Goal: Navigation & Orientation: Find specific page/section

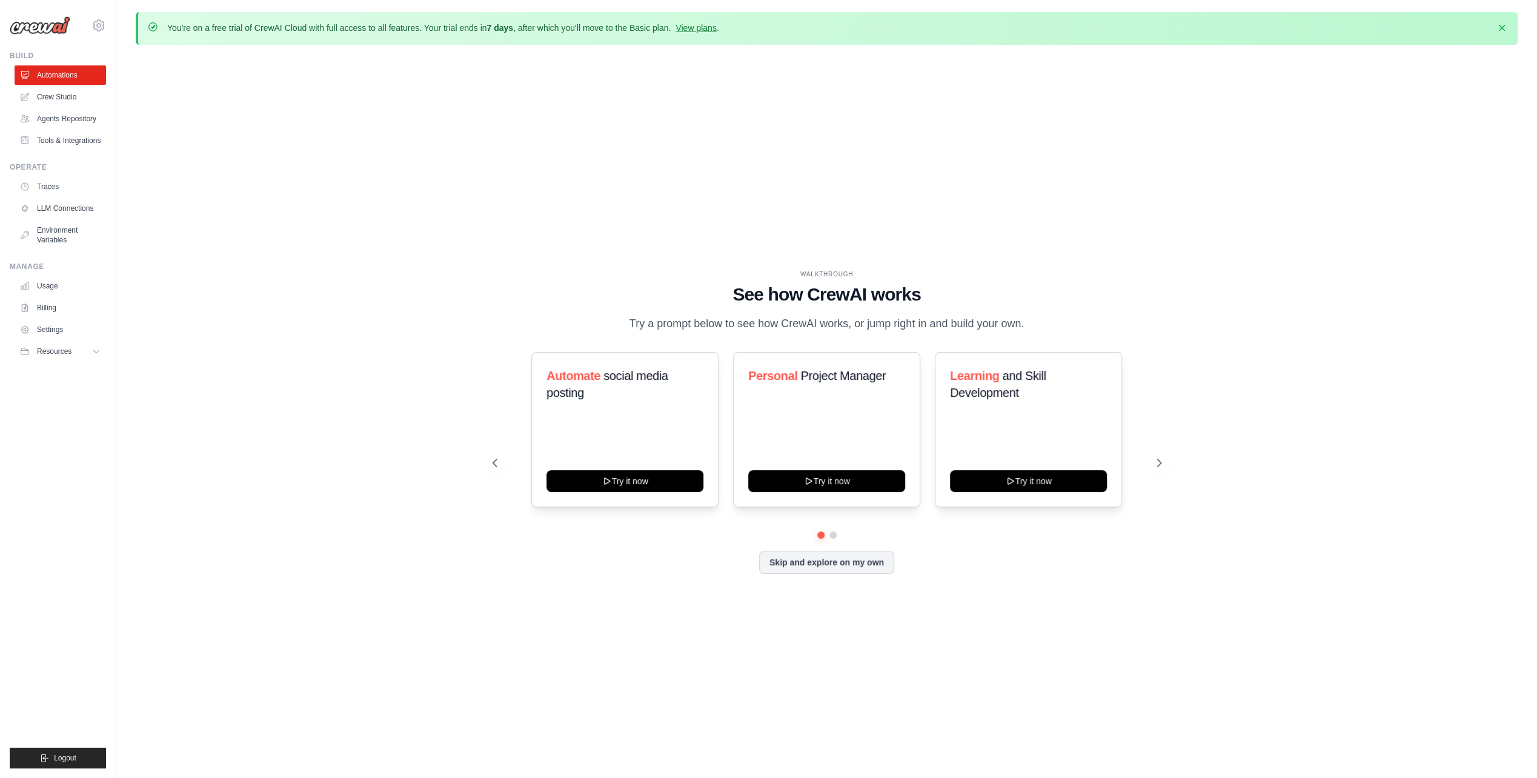
drag, startPoint x: 880, startPoint y: 202, endPoint x: 1249, endPoint y: 156, distance: 372.5
click at [1249, 156] on div "WALKTHROUGH See how CrewAI works Try a prompt below to see how CrewAI works, or…" at bounding box center [827, 432] width 1382 height 754
drag, startPoint x: 1209, startPoint y: 354, endPoint x: 1143, endPoint y: 320, distance: 75.1
click at [1143, 320] on div "WALKTHROUGH See how CrewAI works Try a prompt below to see how CrewAI works, or…" at bounding box center [827, 301] width 669 height 63
click at [59, 196] on link "Traces" at bounding box center [61, 186] width 91 height 19
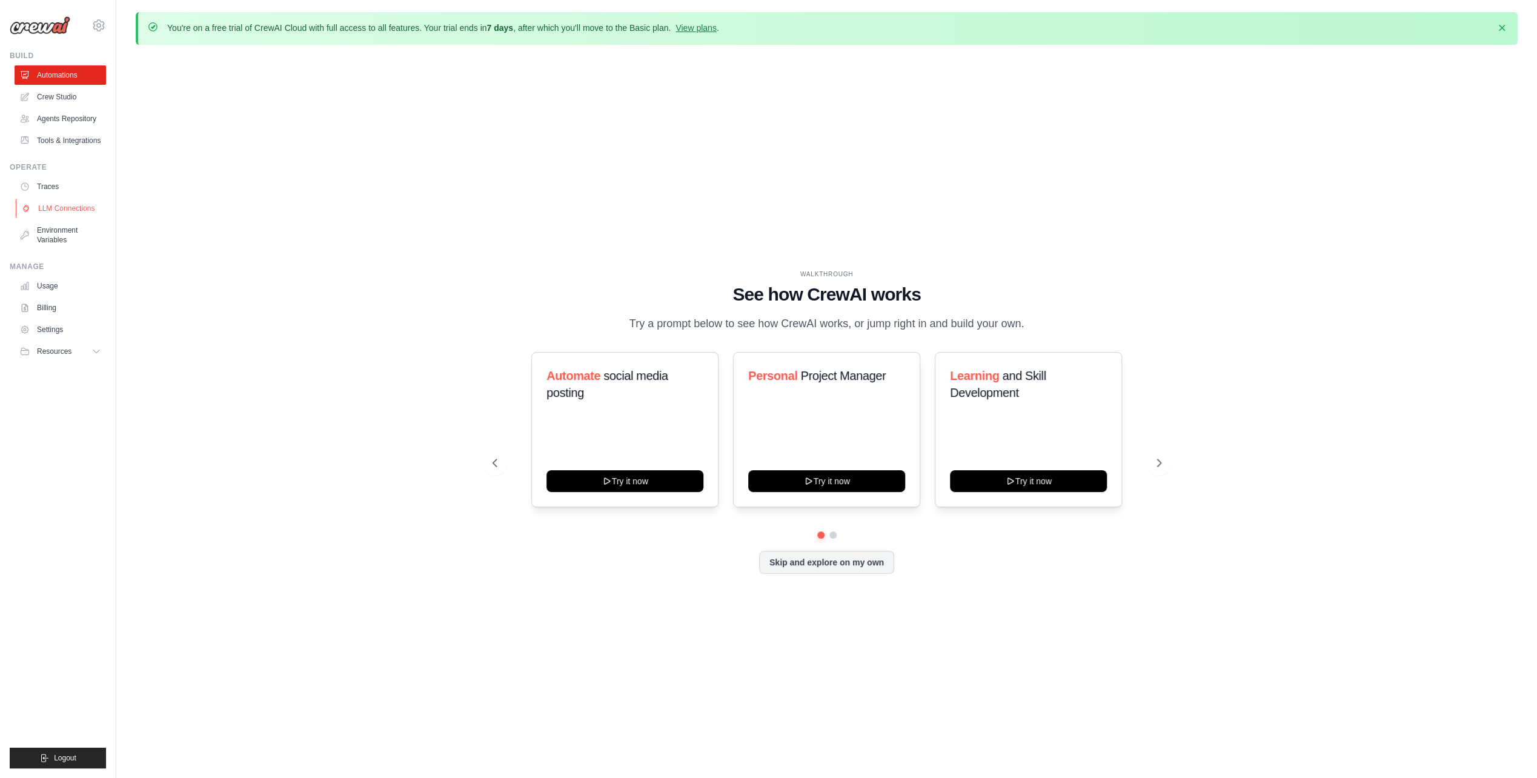
click at [71, 214] on link "LLM Connections" at bounding box center [61, 208] width 91 height 19
click at [821, 568] on button "Skip and explore on my own" at bounding box center [826, 561] width 135 height 23
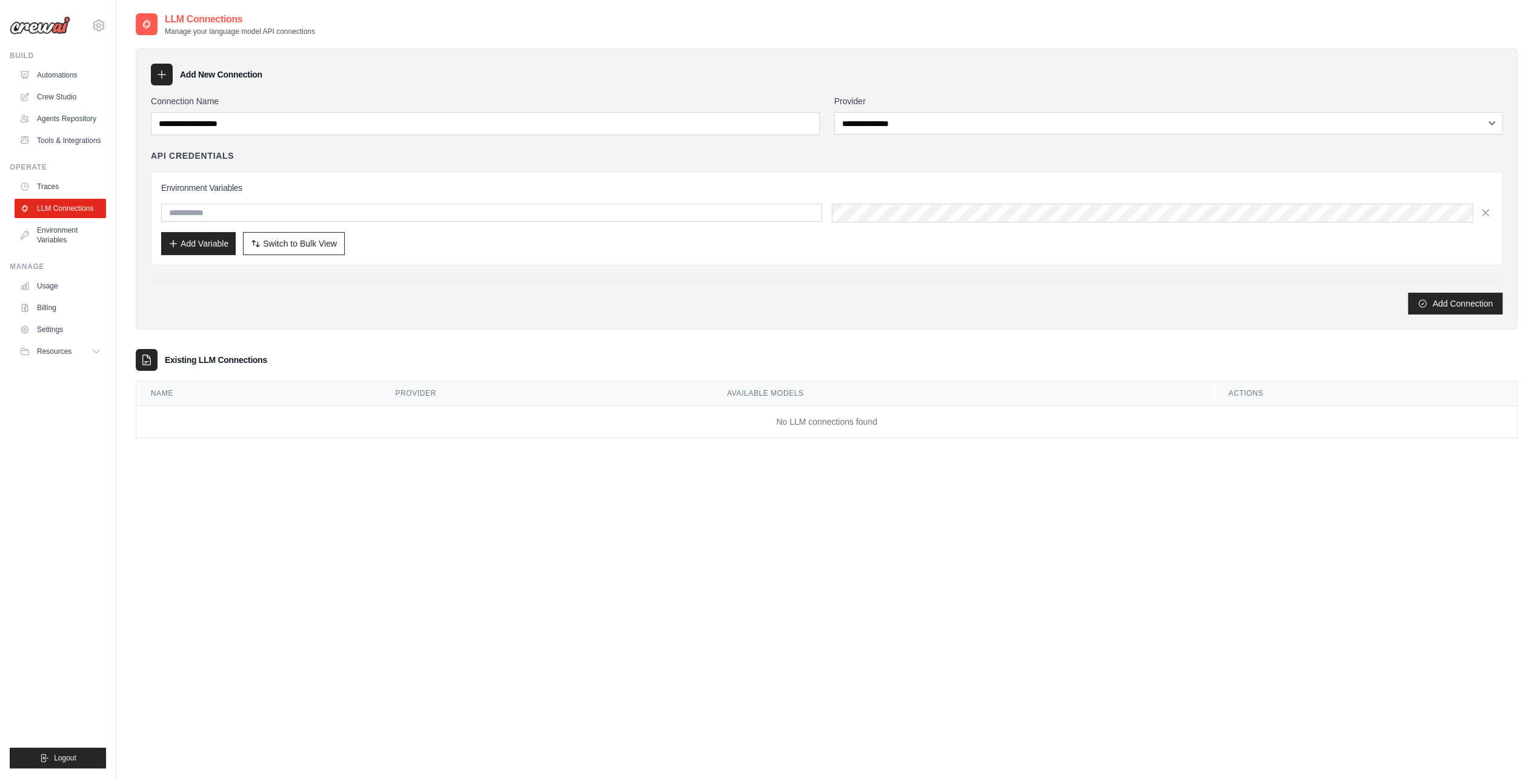
drag, startPoint x: 1036, startPoint y: 465, endPoint x: 876, endPoint y: 608, distance: 215.0
click at [877, 608] on div "**********" at bounding box center [827, 401] width 1382 height 778
click at [78, 76] on link "Automations" at bounding box center [61, 74] width 91 height 19
click at [74, 97] on link "Crew Studio" at bounding box center [61, 96] width 91 height 19
click at [65, 95] on link "Crew Studio" at bounding box center [61, 96] width 91 height 19
